Goal: Information Seeking & Learning: Learn about a topic

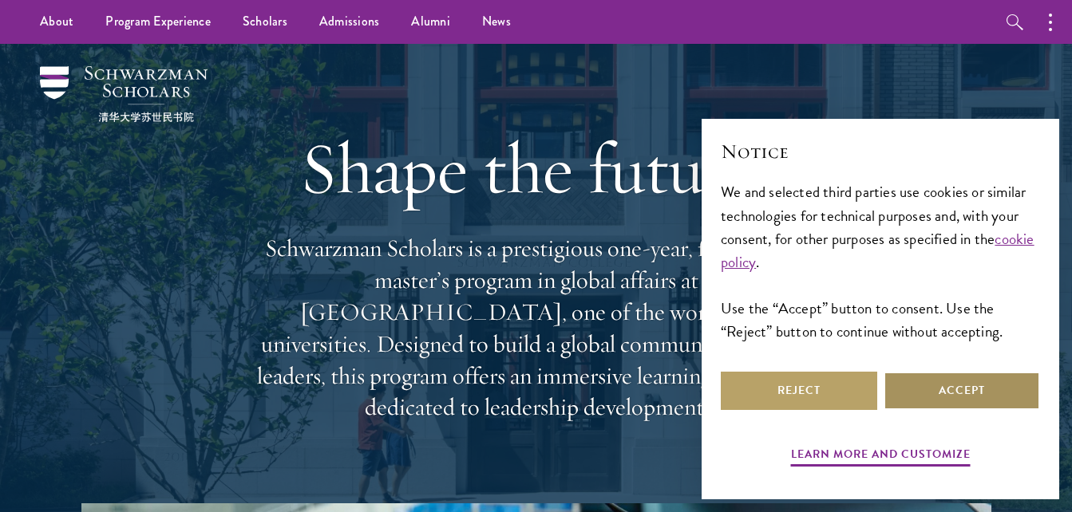
click at [921, 385] on button "Accept" at bounding box center [961, 391] width 156 height 38
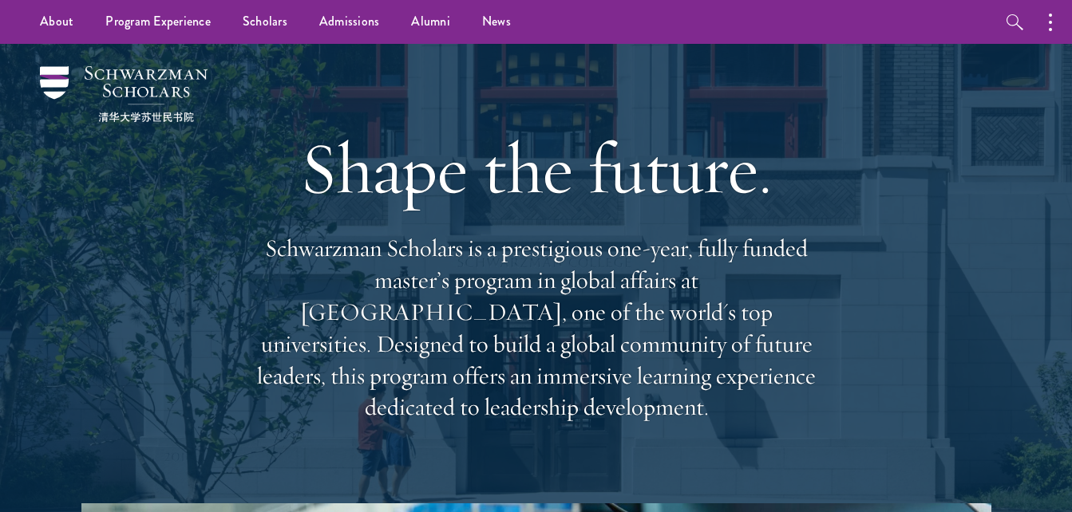
click at [953, 394] on div "Shape the future. Schwarzman Scholars is a prestigious one-year, fully funded m…" at bounding box center [536, 274] width 912 height 460
click at [599, 378] on p "Schwarzman Scholars is a prestigious one-year, fully funded master’s program in…" at bounding box center [536, 328] width 574 height 191
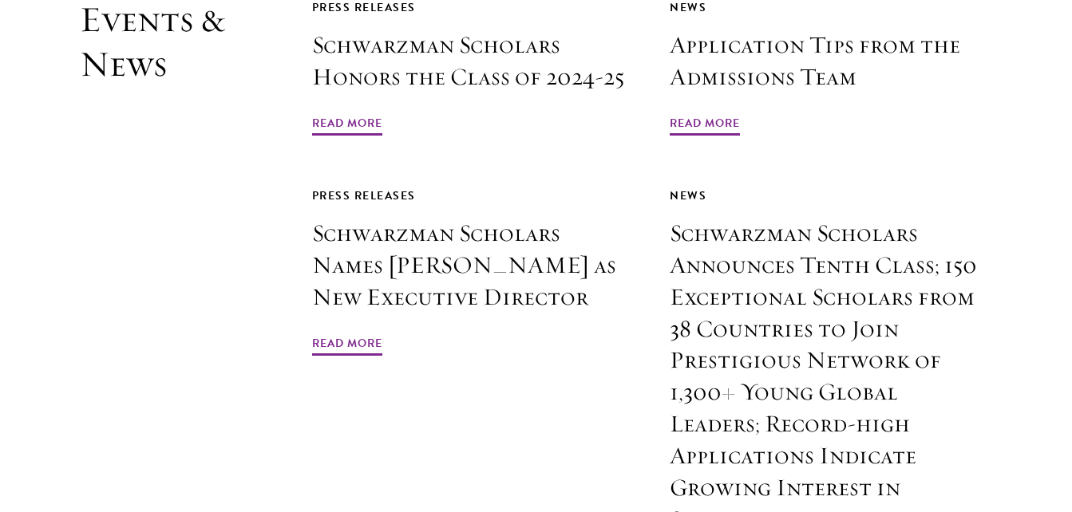
scroll to position [3734, 0]
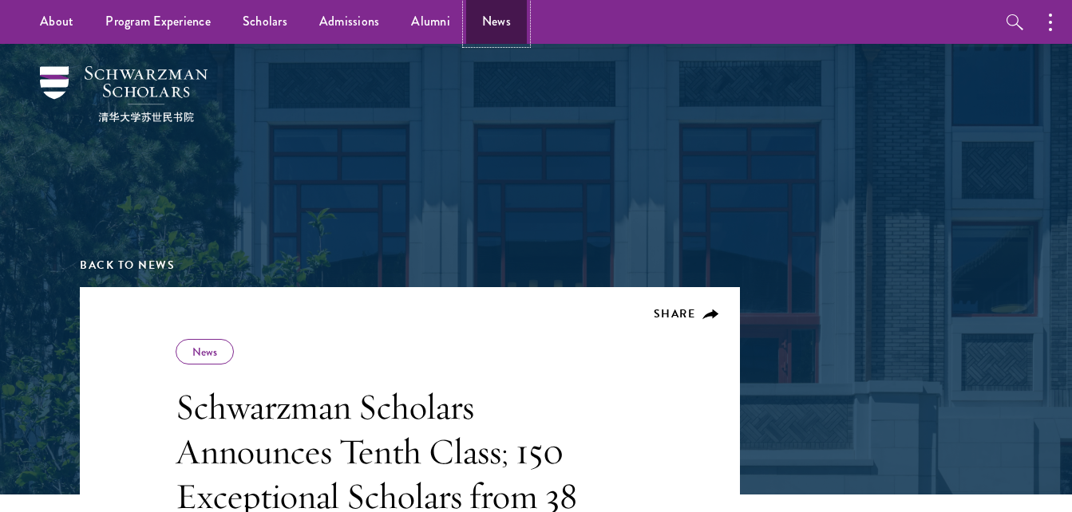
click at [496, 20] on link "News" at bounding box center [496, 22] width 61 height 44
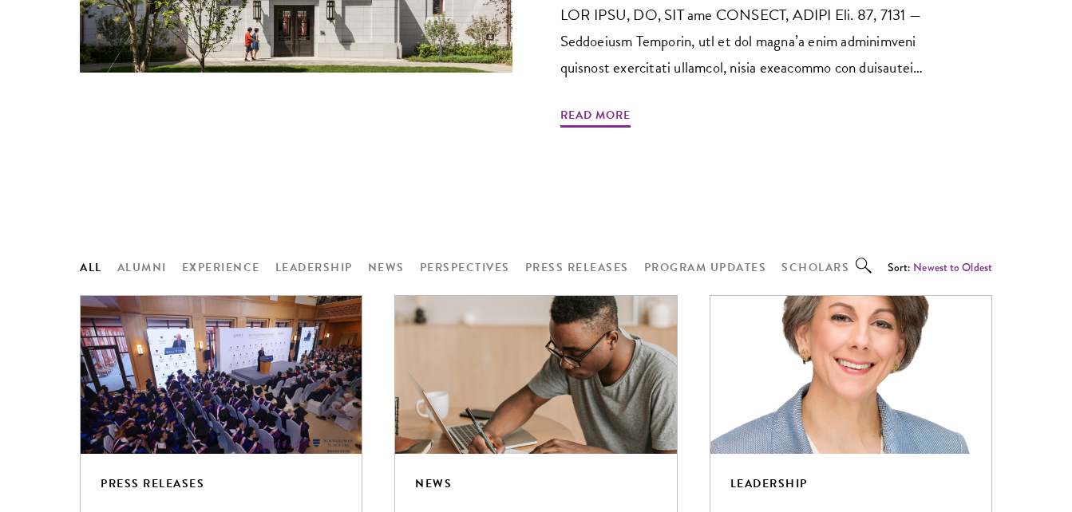
scroll to position [1181, 0]
